Goal: Register for event/course

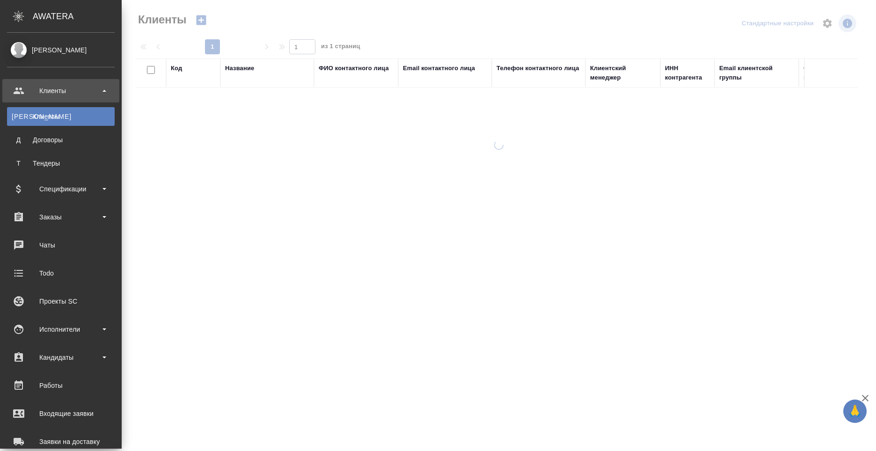
select select "RU"
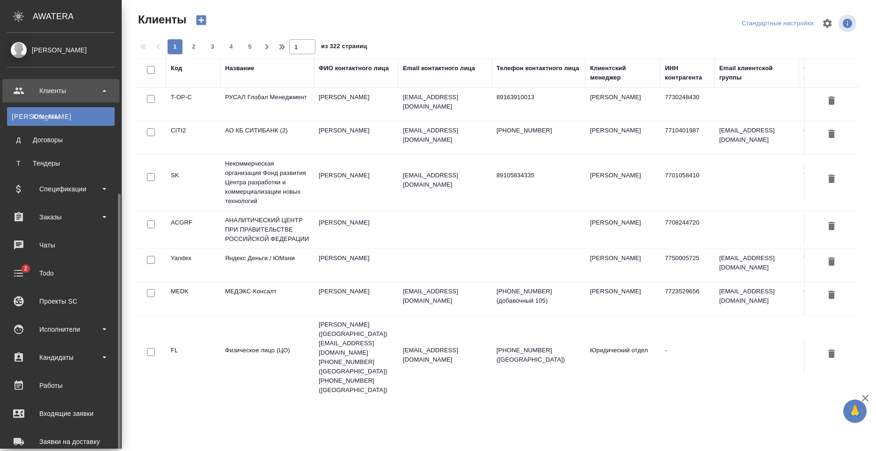
scroll to position [159, 0]
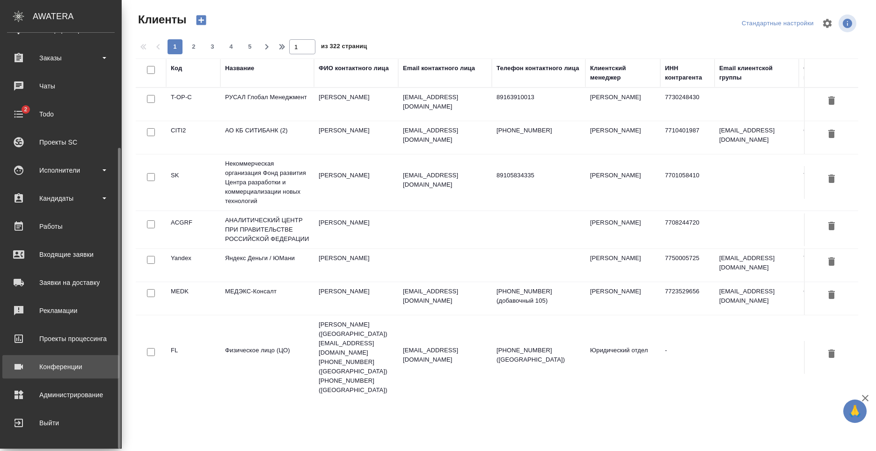
click at [81, 366] on div "Конференции" at bounding box center [61, 367] width 108 height 14
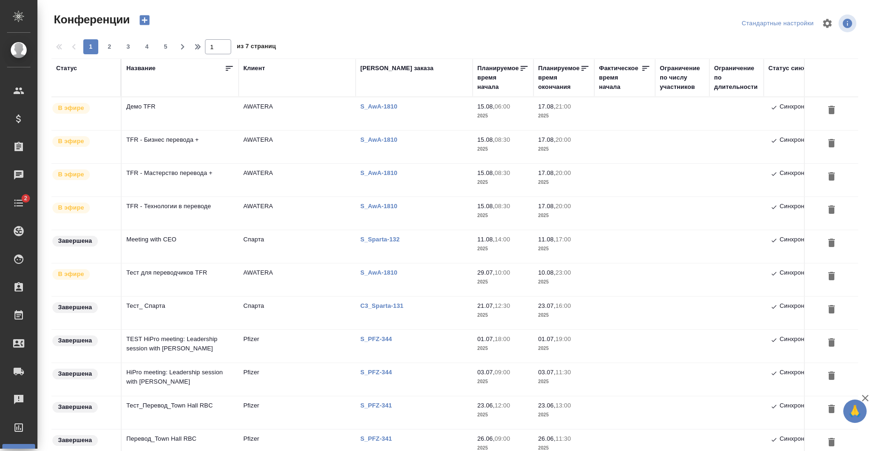
type input "[PERSON_NAME]"
click at [172, 116] on td "Демо TFR" at bounding box center [180, 113] width 117 height 33
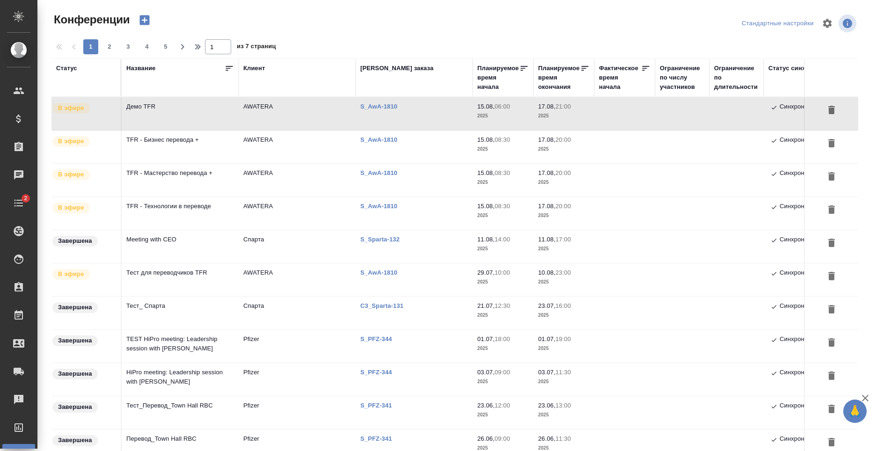
click at [227, 114] on td "Демо TFR" at bounding box center [180, 113] width 117 height 33
click at [174, 130] on td "TFR - Бизнес перевода +" at bounding box center [180, 113] width 117 height 33
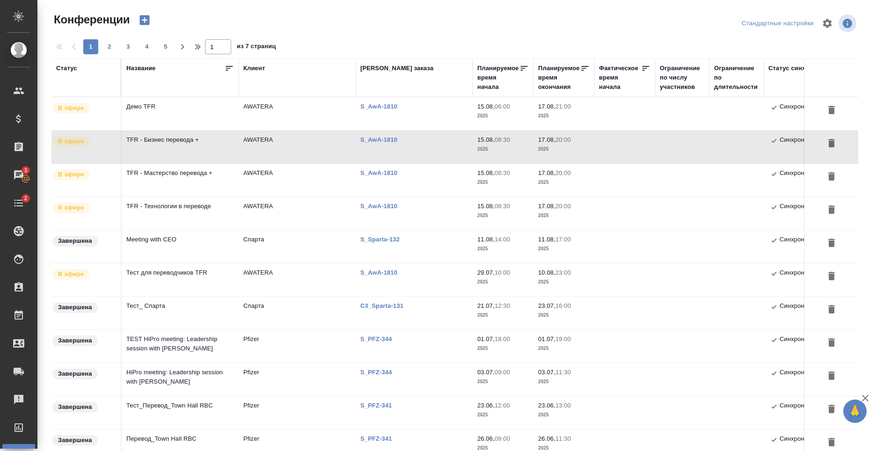
click at [189, 130] on td "TFR - Бизнес перевода +" at bounding box center [180, 113] width 117 height 33
click at [208, 130] on td "TFR - Мастерство перевода +" at bounding box center [180, 113] width 117 height 33
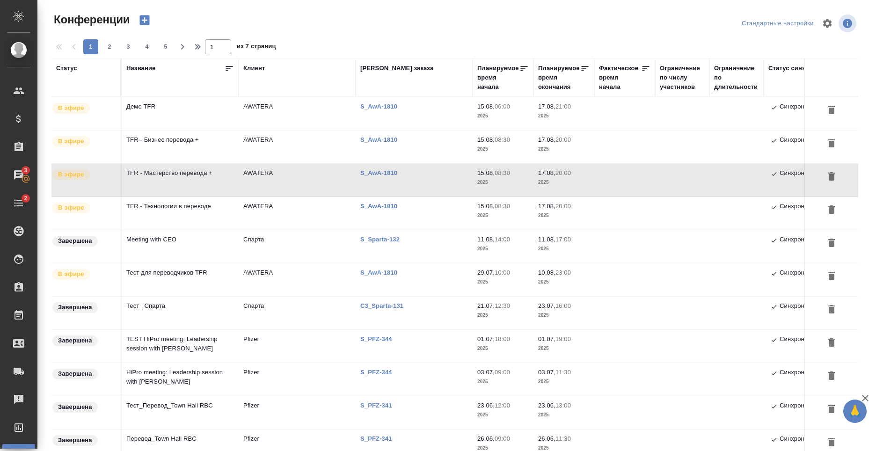
click at [164, 130] on td "TFR - Бизнес перевода +" at bounding box center [180, 113] width 117 height 33
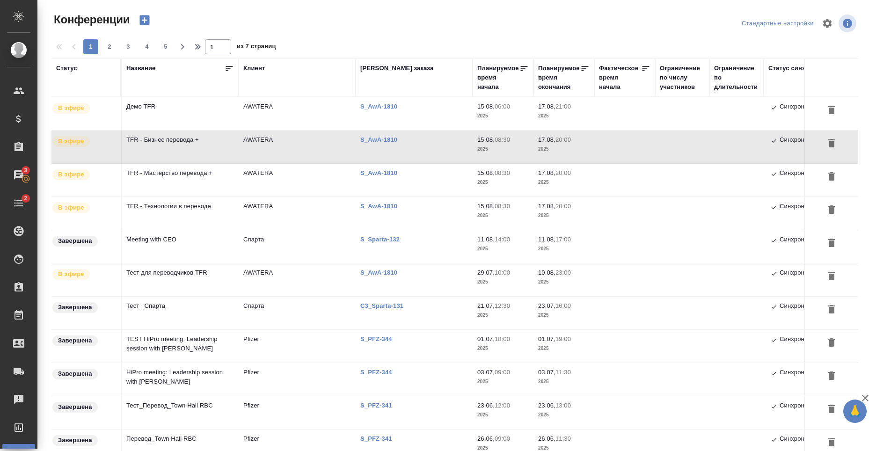
click at [147, 130] on td "TFR - Мастерство перевода +" at bounding box center [180, 113] width 117 height 33
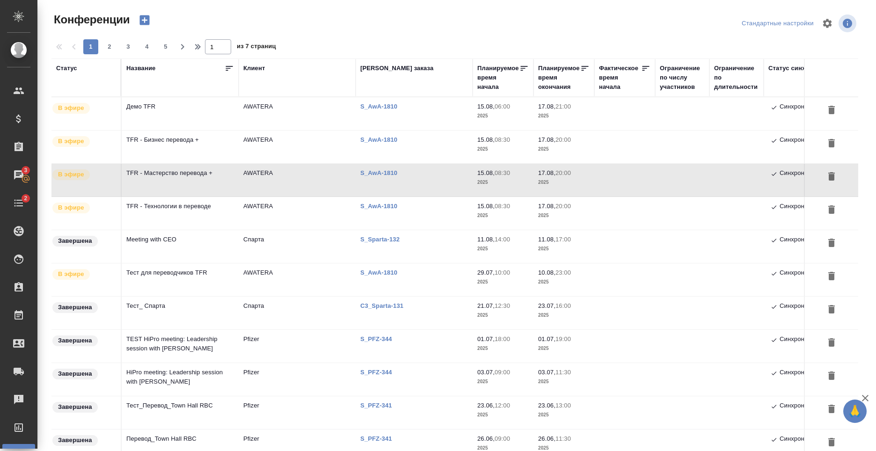
click at [173, 130] on td "TFR - Технологии в переводе" at bounding box center [180, 113] width 117 height 33
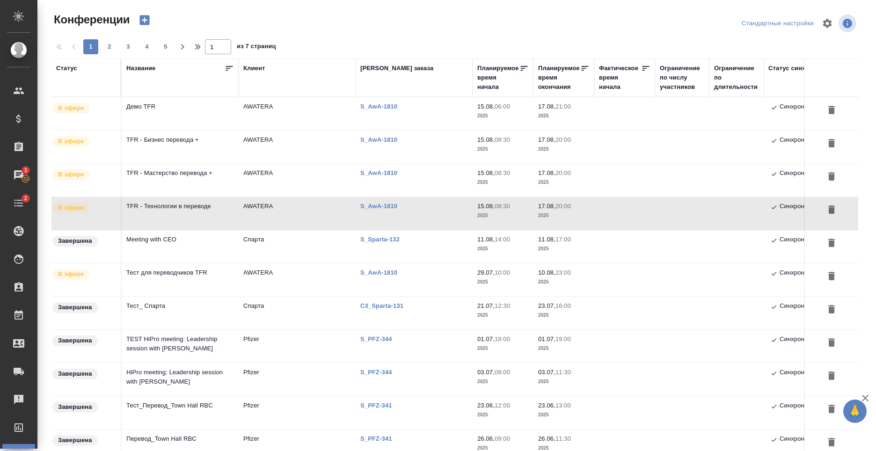
click at [188, 130] on td "TFR - Технологии в переводе" at bounding box center [180, 113] width 117 height 33
click at [215, 130] on td "TFR - Мастерство перевода +" at bounding box center [180, 113] width 117 height 33
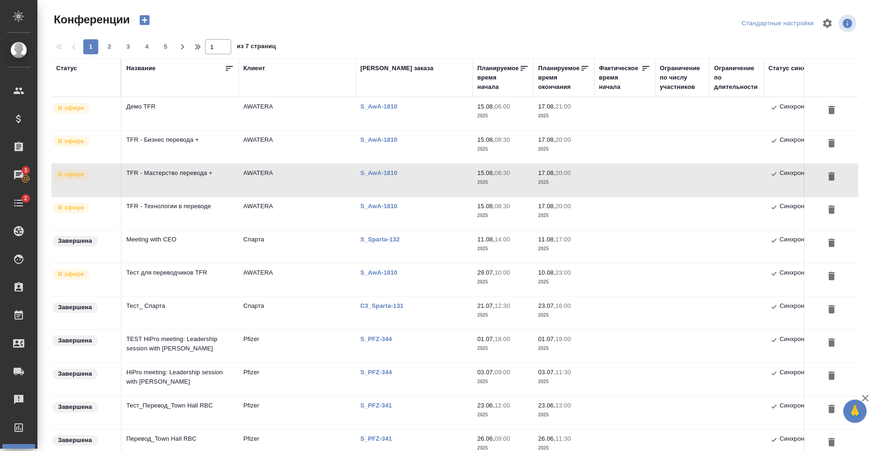
click at [220, 130] on td "TFR - Бизнес перевода +" at bounding box center [180, 113] width 117 height 33
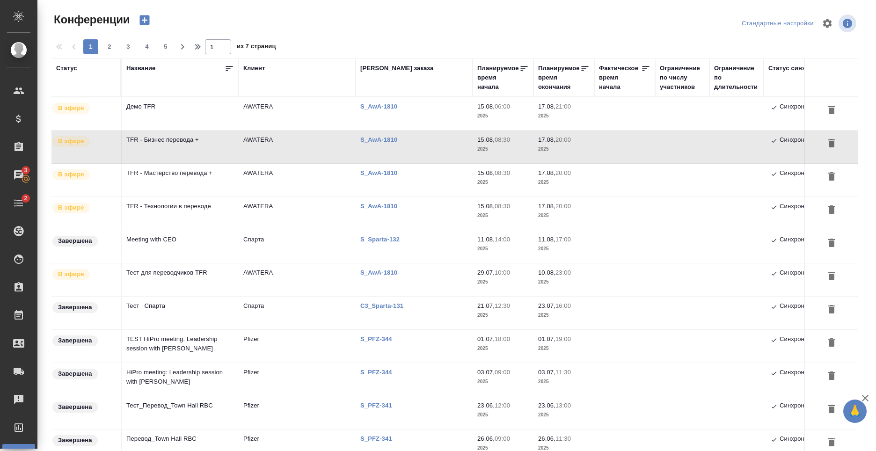
click at [220, 130] on td "TFR - Бизнес перевода +" at bounding box center [180, 113] width 117 height 33
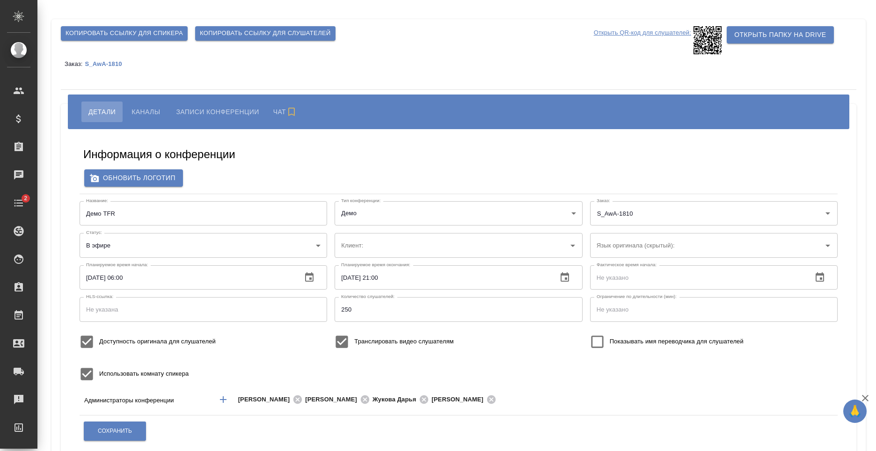
type input "AWATERA"
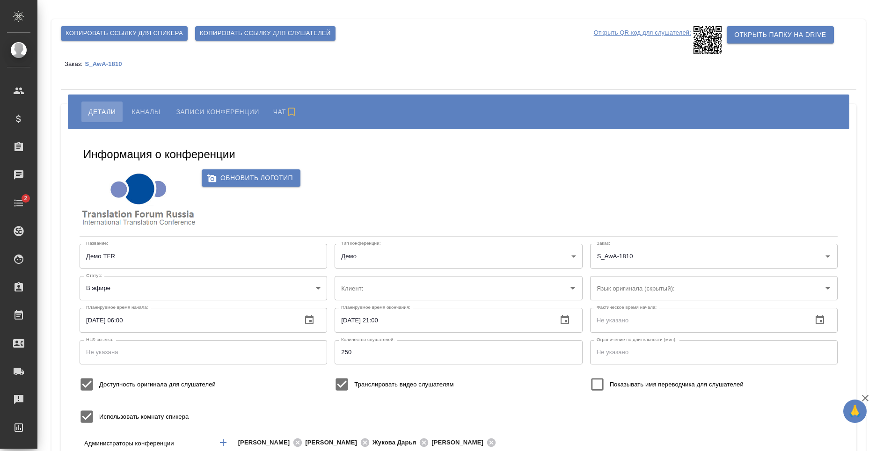
type input "Английский"
type input "AWATERA"
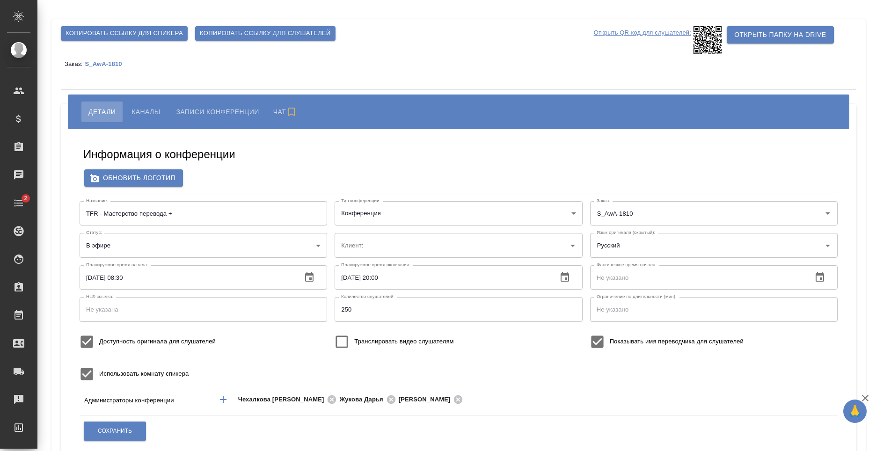
type input "AWATERA"
